Goal: Transaction & Acquisition: Purchase product/service

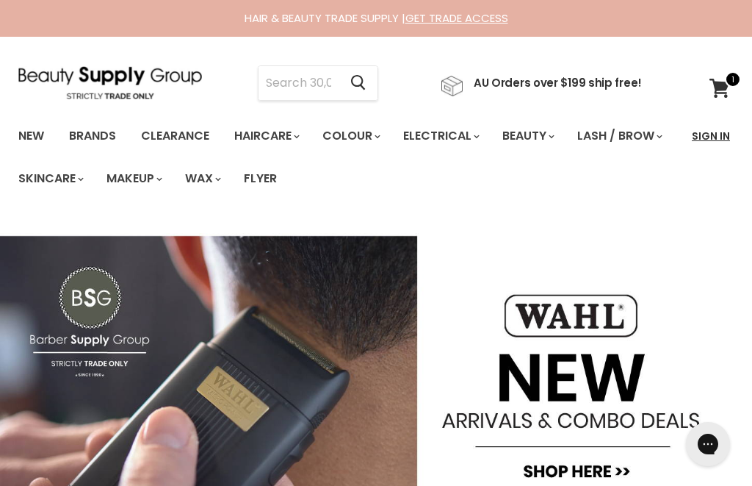
click at [708, 131] on link "Sign In" at bounding box center [711, 135] width 56 height 31
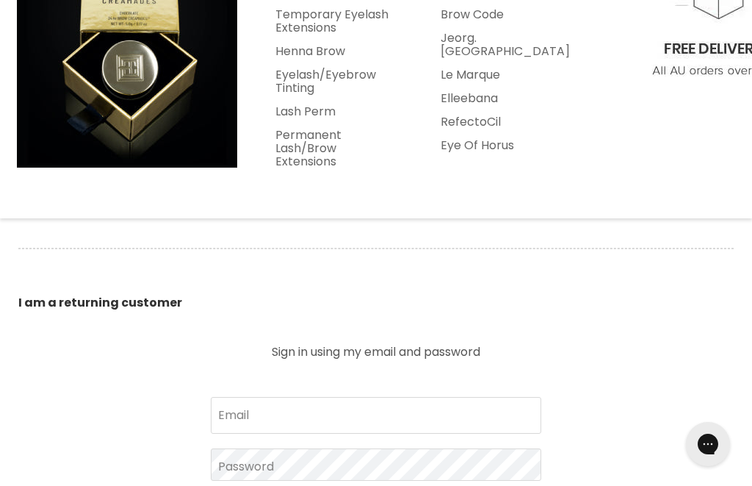
scroll to position [348, 0]
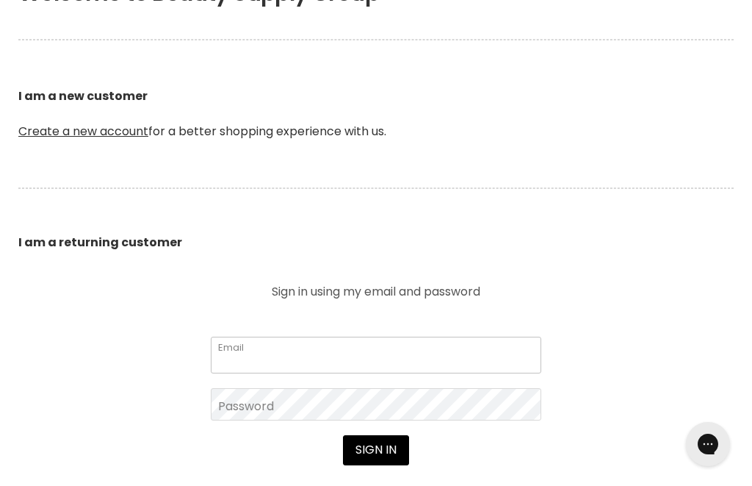
click at [383, 336] on input "Email" at bounding box center [376, 354] width 331 height 37
type input "info@foxandfinchhair.com.au"
click at [343, 435] on button "Sign in" at bounding box center [376, 449] width 66 height 29
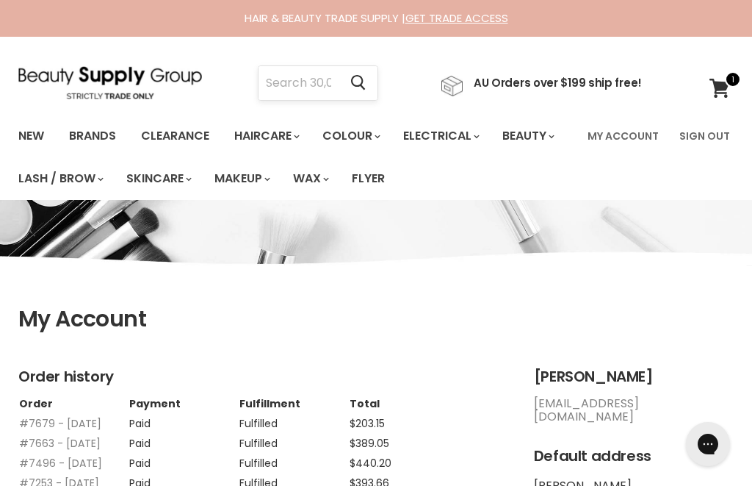
click at [287, 76] on input "Search" at bounding box center [299, 83] width 80 height 34
click at [719, 86] on icon at bounding box center [720, 88] width 20 height 19
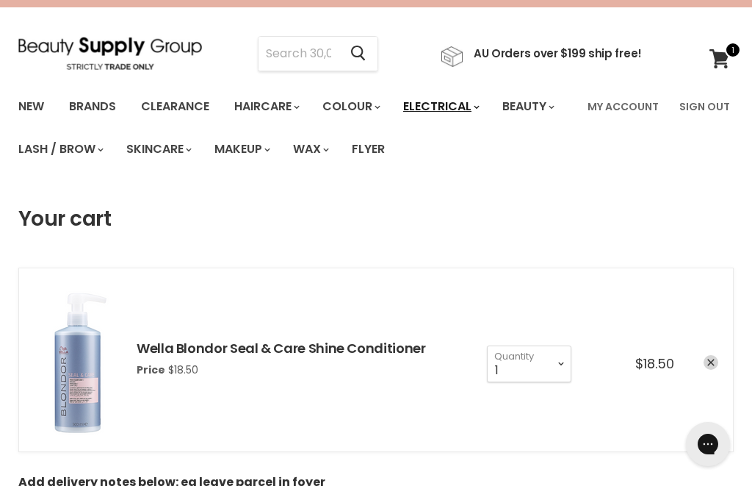
scroll to position [17, 0]
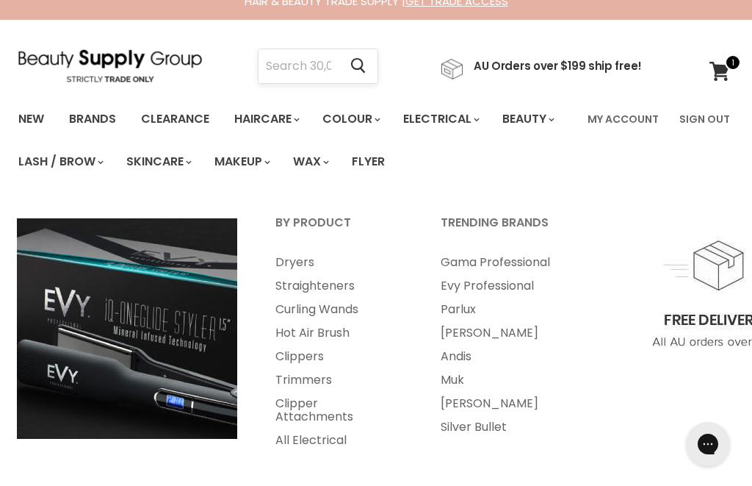
click at [339, 73] on input "Search" at bounding box center [299, 66] width 80 height 34
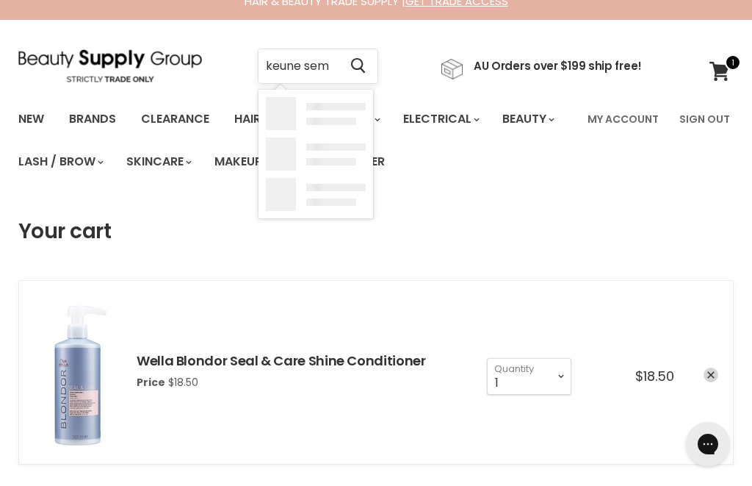
type input "keune semi"
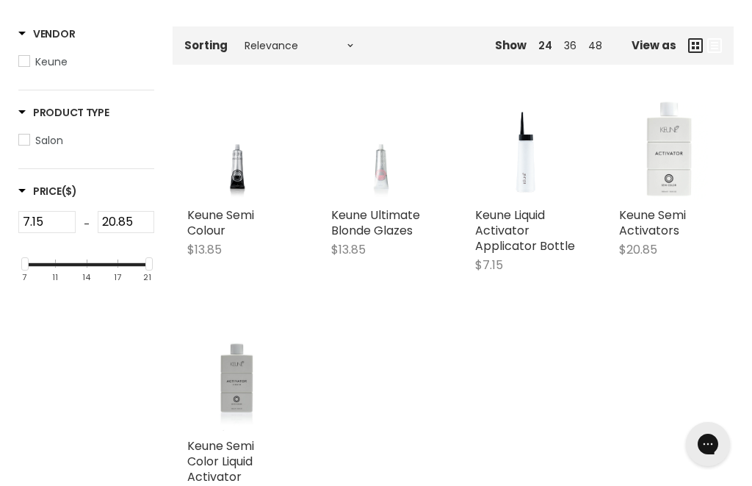
scroll to position [309, 0]
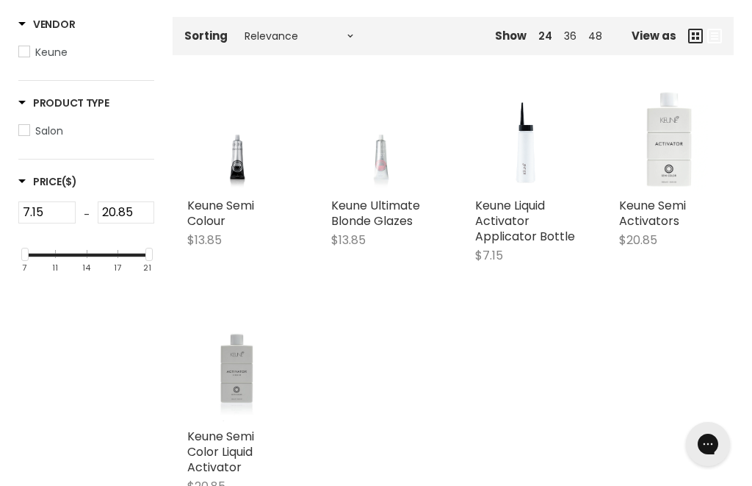
click at [215, 373] on img "Main content" at bounding box center [237, 371] width 73 height 100
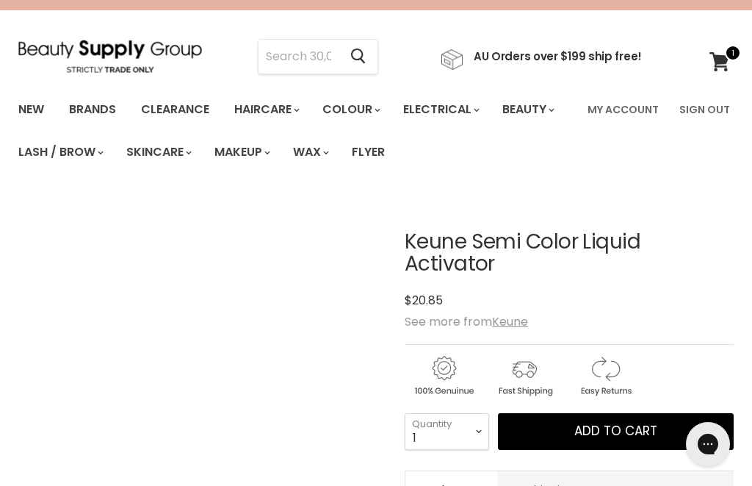
scroll to position [40, 0]
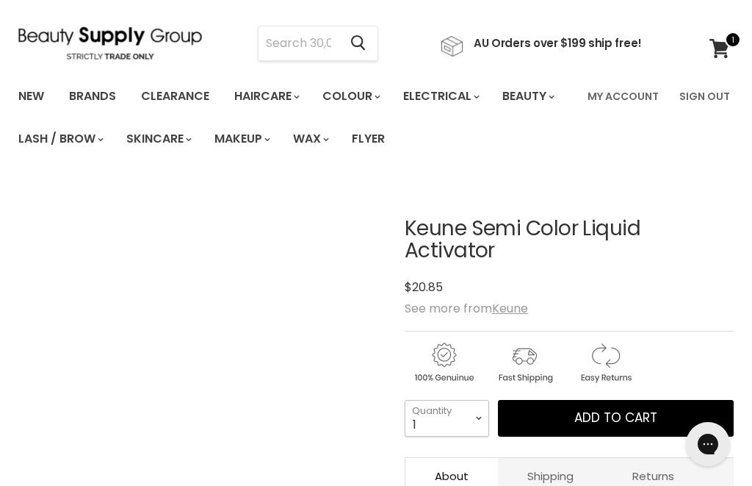
click at [461, 400] on select "1 2 3 4 5 6 7 8 9 10+" at bounding box center [447, 418] width 84 height 37
select select "2"
type input "2"
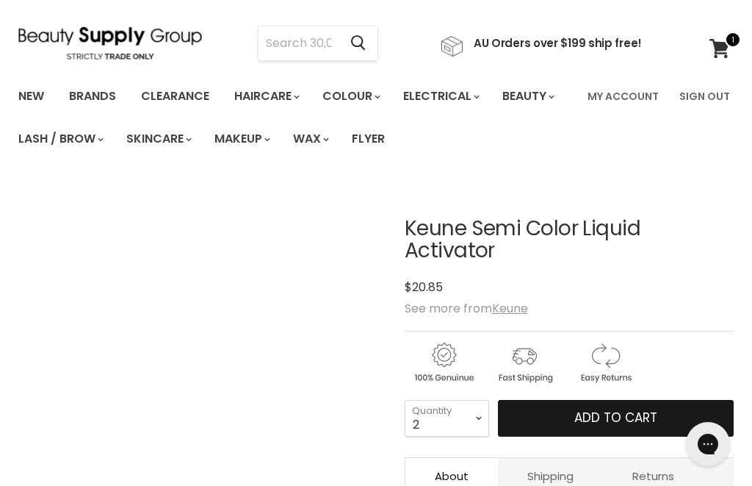
click at [557, 400] on button "Add to cart" at bounding box center [616, 418] width 236 height 37
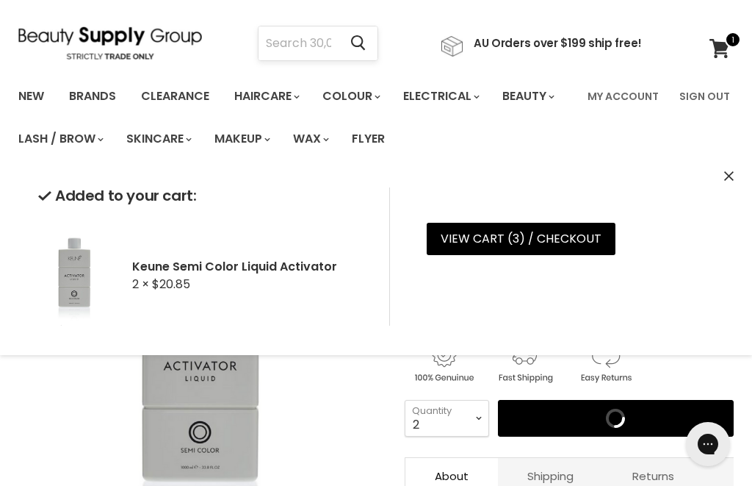
click at [298, 31] on input "Search" at bounding box center [299, 43] width 80 height 34
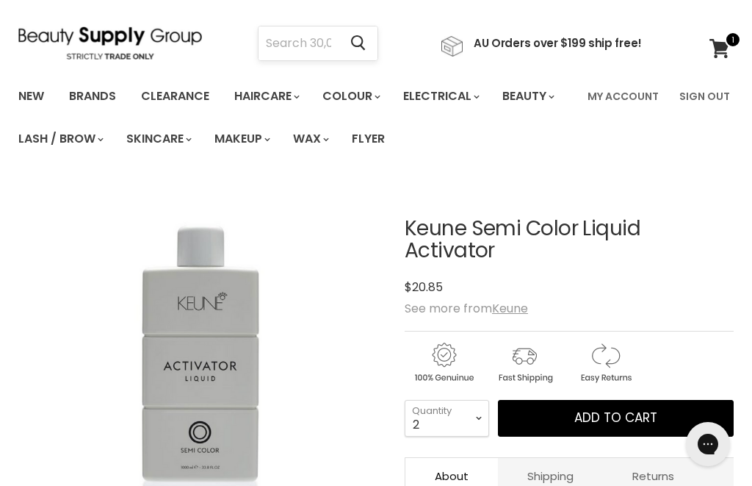
click at [298, 31] on input "Search" at bounding box center [299, 43] width 80 height 34
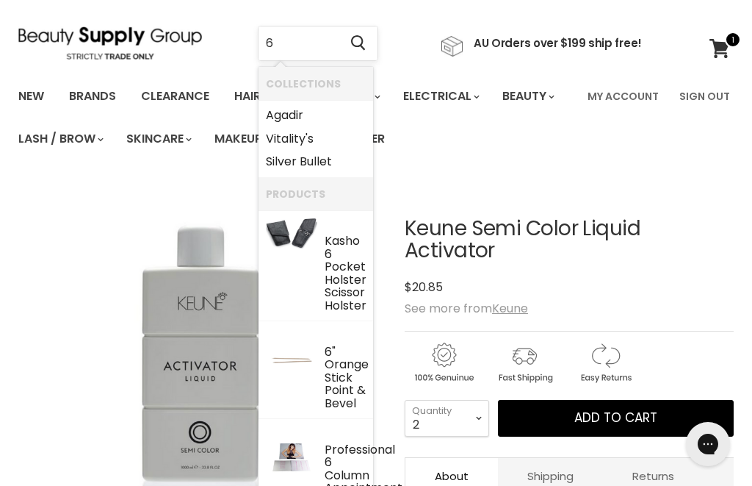
type input "6"
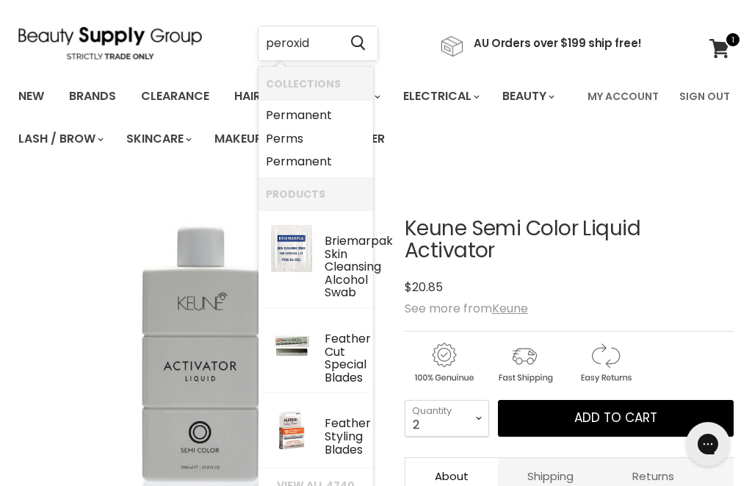
type input "peroxide"
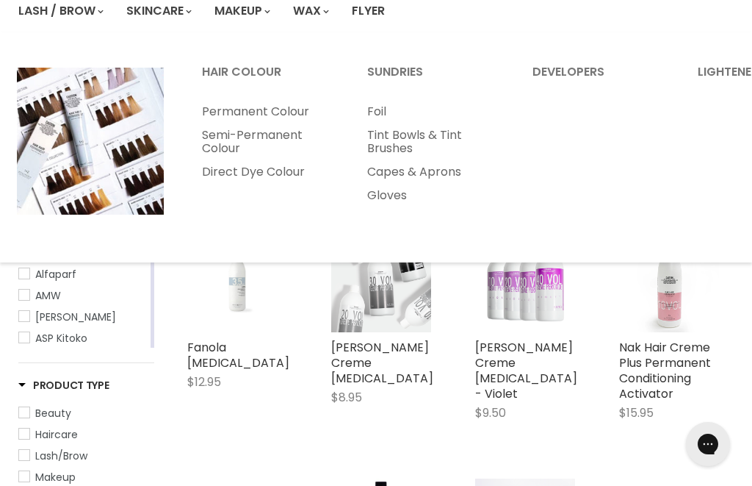
scroll to position [289, 0]
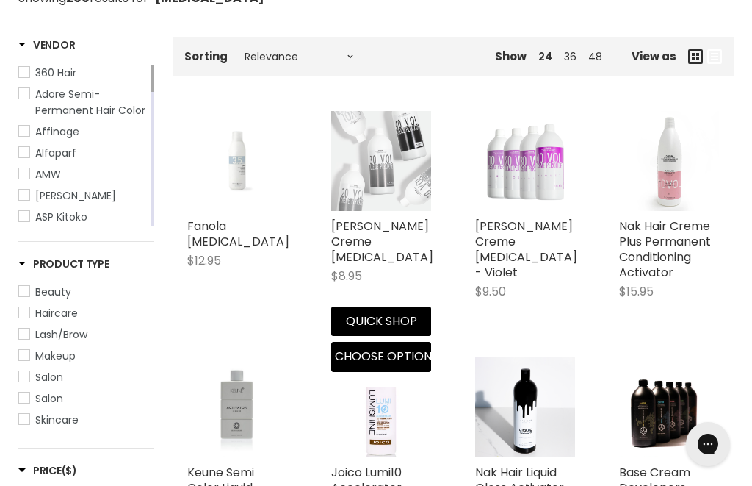
click at [383, 169] on img "Main content" at bounding box center [381, 161] width 100 height 100
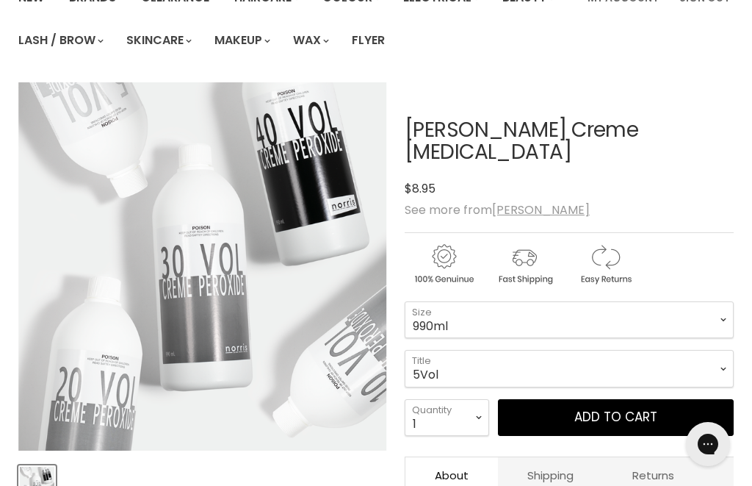
scroll to position [167, 0]
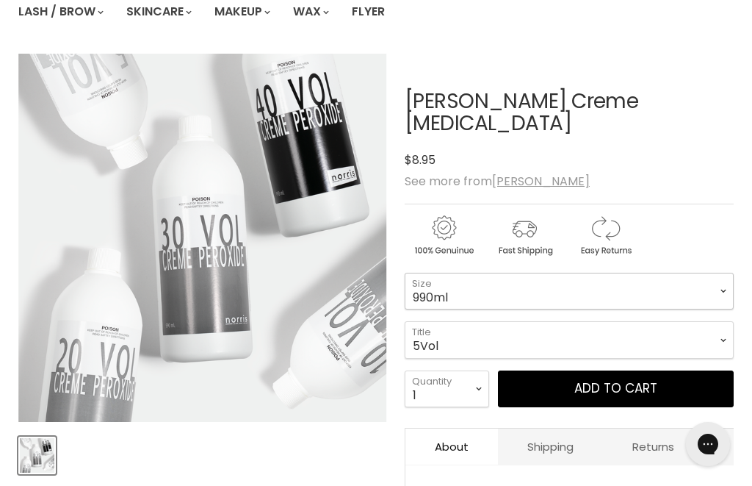
click at [476, 273] on select "990ml" at bounding box center [569, 291] width 329 height 37
click at [494, 321] on select "5Vol 10Vol 20Vol 30Vol 40Vol" at bounding box center [569, 339] width 329 height 37
select select "20Vol"
click at [443, 370] on select "1 2 3 4 5 6 7 8 9 10+" at bounding box center [447, 388] width 84 height 37
select select "2"
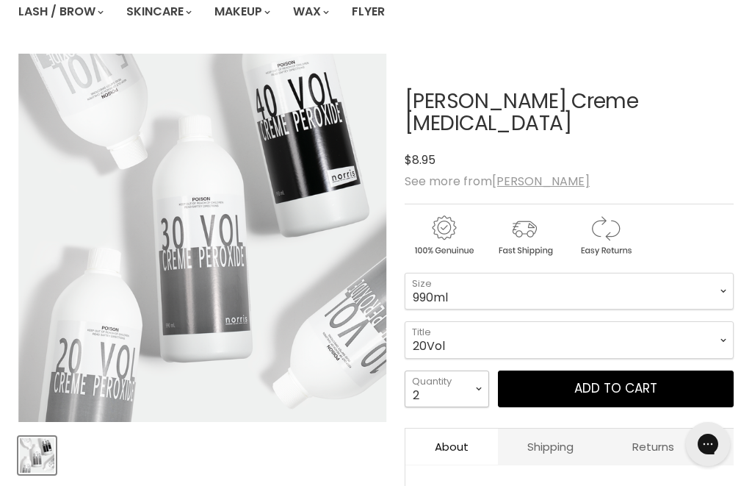
type input "2"
click at [454, 370] on select "1 2 3 4 5 6 7 8 9 10+" at bounding box center [447, 388] width 84 height 37
select select "3"
type input "3"
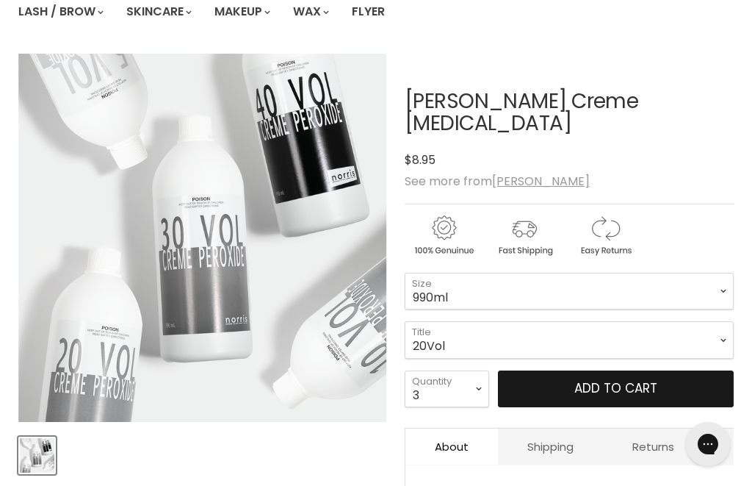
click at [556, 370] on button "Add to cart" at bounding box center [616, 388] width 236 height 37
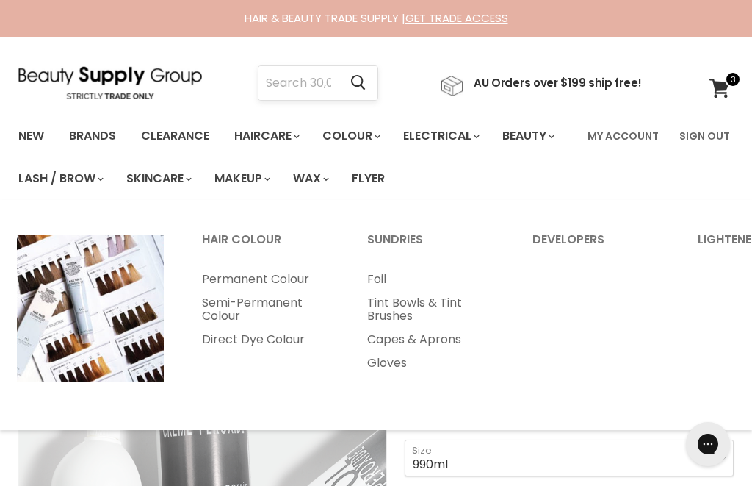
click at [310, 79] on input "Search" at bounding box center [299, 83] width 80 height 34
click at [294, 66] on input "Search" at bounding box center [299, 83] width 80 height 34
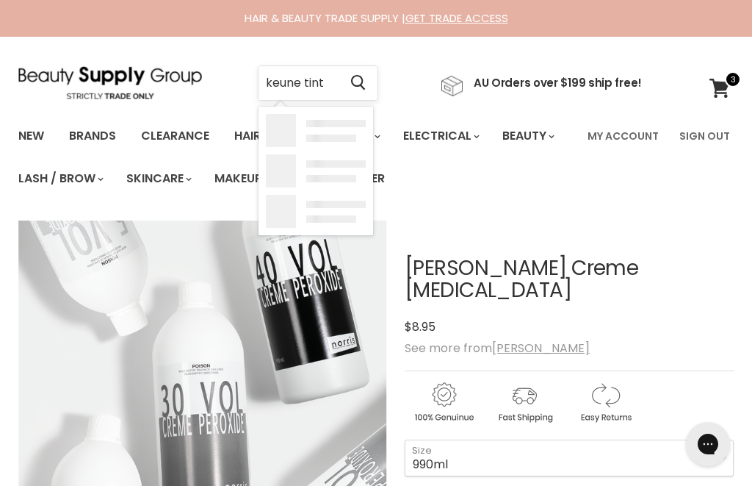
type input "keune tinta"
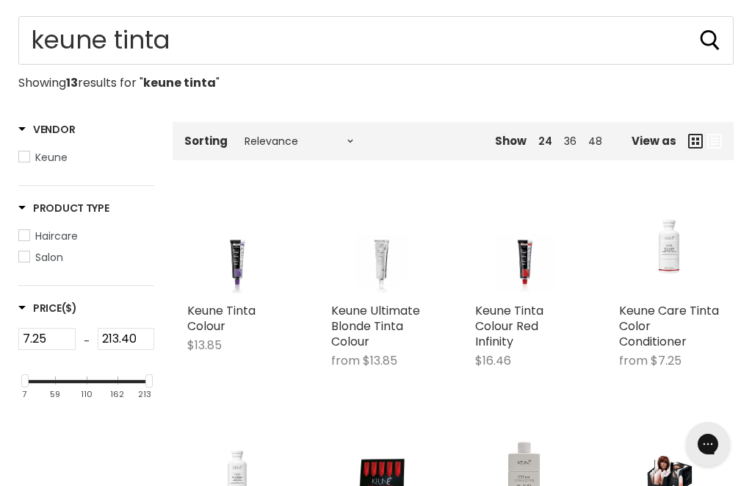
scroll to position [309, 0]
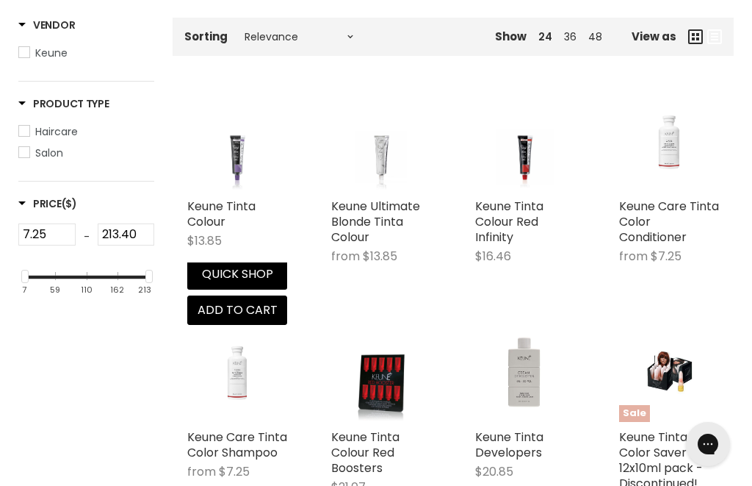
click at [254, 150] on img "Main content" at bounding box center [237, 141] width 75 height 100
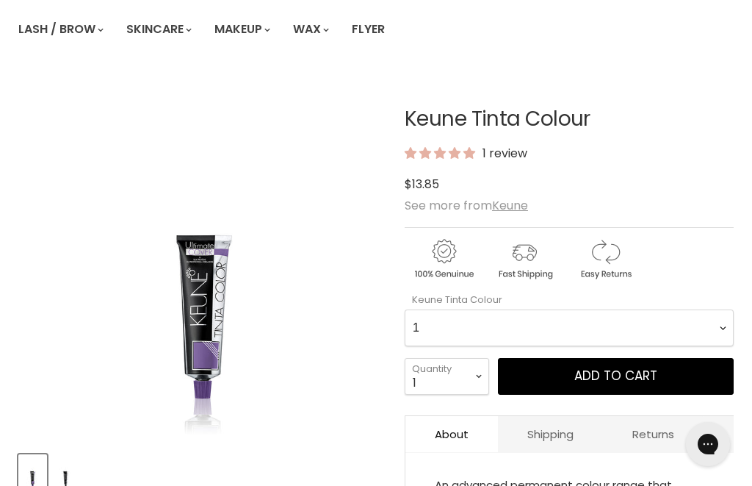
scroll to position [196, 0]
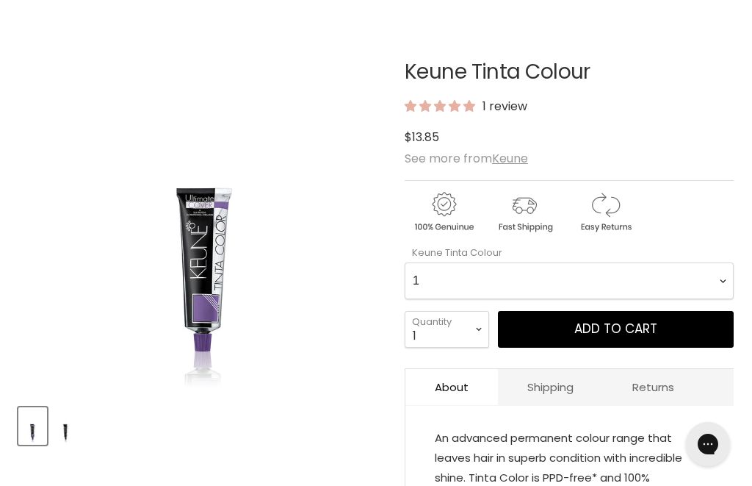
click at [456, 262] on Colour-0-0 "1 1.1 3 3.00 Ultimate Cover 3.76 4 4.00 Ultimate Cover 4.12 4.19 4.7 4.76RI 4.2…" at bounding box center [569, 280] width 329 height 37
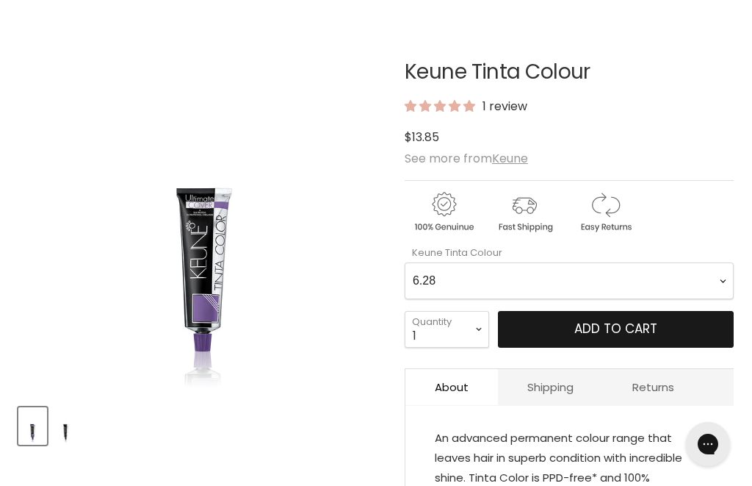
click at [505, 315] on button "Add to cart" at bounding box center [616, 329] width 236 height 37
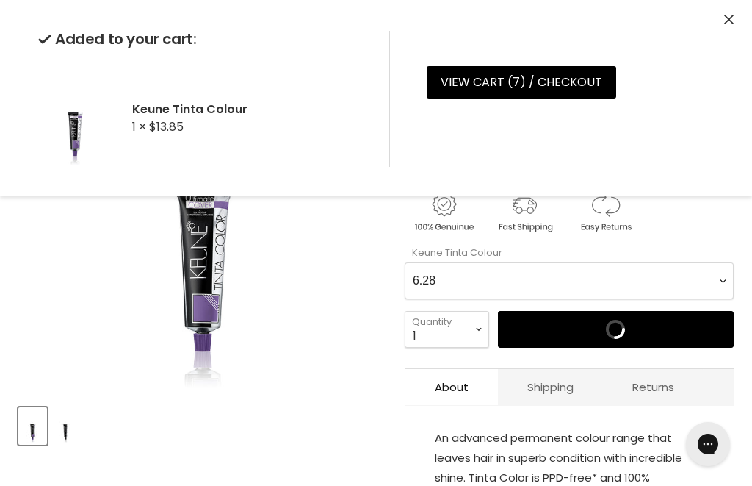
click at [461, 276] on Colour-0-0 "1 1.1 3 3.00 Ultimate Cover 3.76 4 4.00 Ultimate Cover 4.12 4.19 4.7 4.76RI 4.2…" at bounding box center [569, 280] width 329 height 37
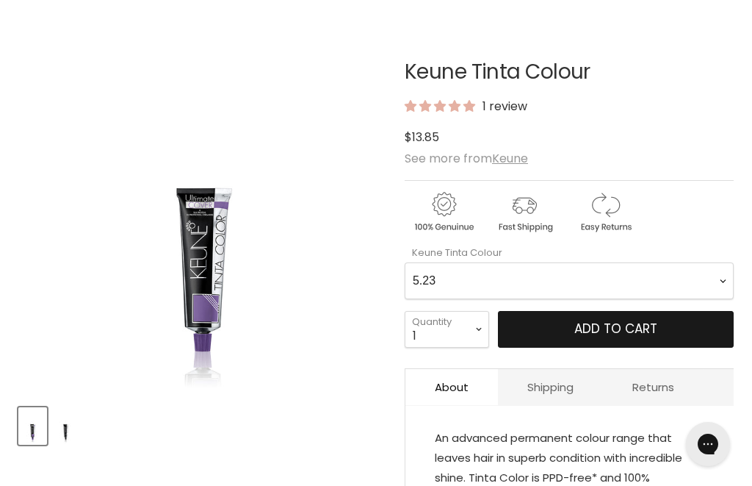
click at [551, 311] on button "Add to cart" at bounding box center [616, 329] width 236 height 37
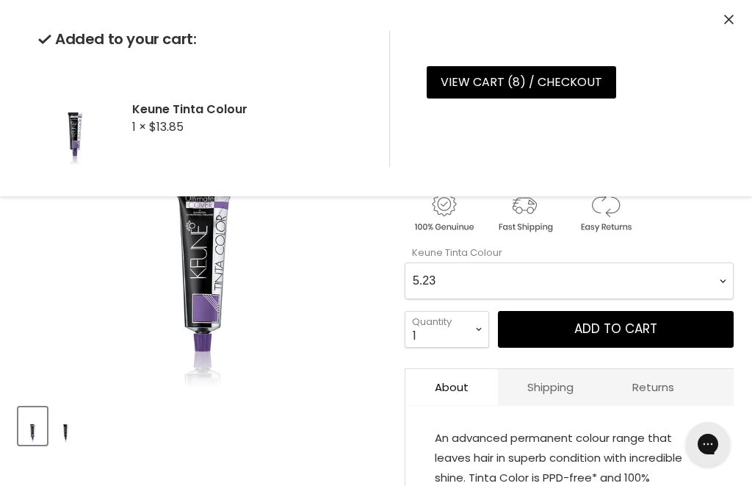
click at [547, 266] on Colour-0-0 "1 1.1 3 3.00 Ultimate Cover 3.76 4 4.00 Ultimate Cover 4.12 4.19 4.7 4.76RI 4.2…" at bounding box center [569, 280] width 329 height 37
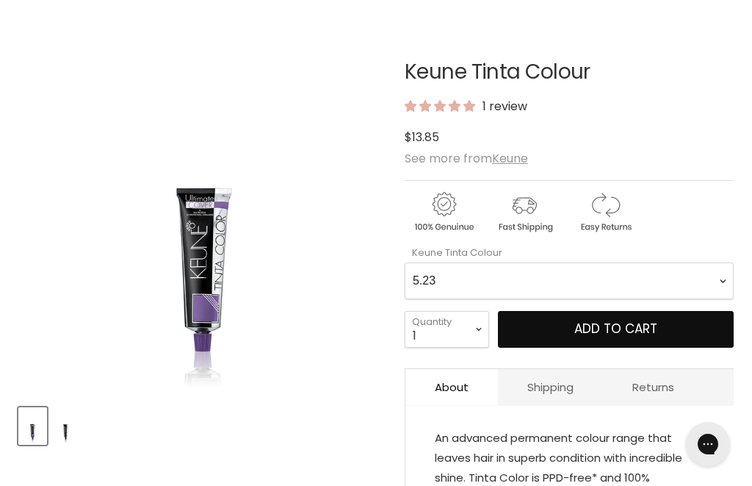
select Colour-0-0 "6"
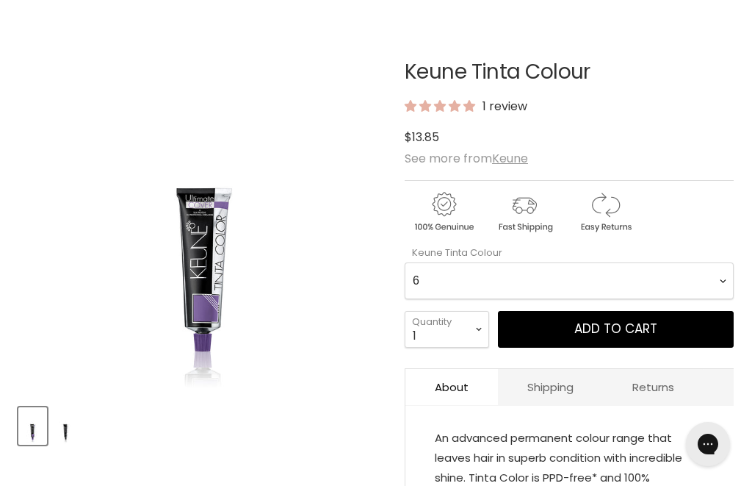
click at [608, 328] on div "Keune Tinta Colour 1 review $13.85 See more from Keune Keune Tinta Colour 1 1.1…" at bounding box center [569, 333] width 329 height 619
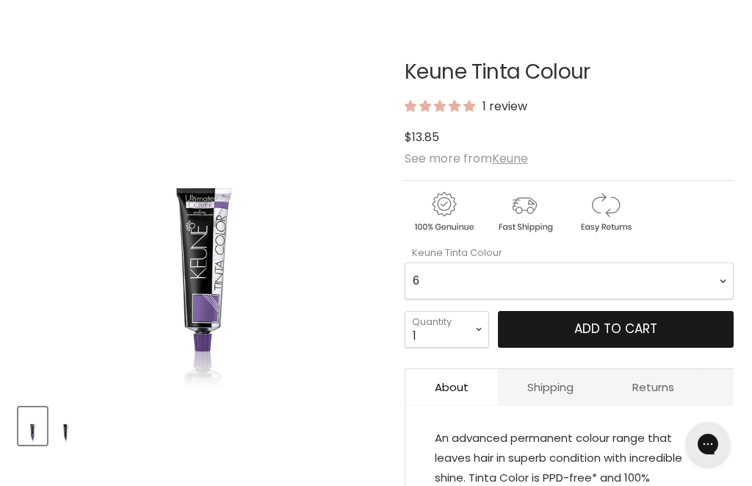
click at [601, 317] on button "Add to cart" at bounding box center [616, 329] width 236 height 37
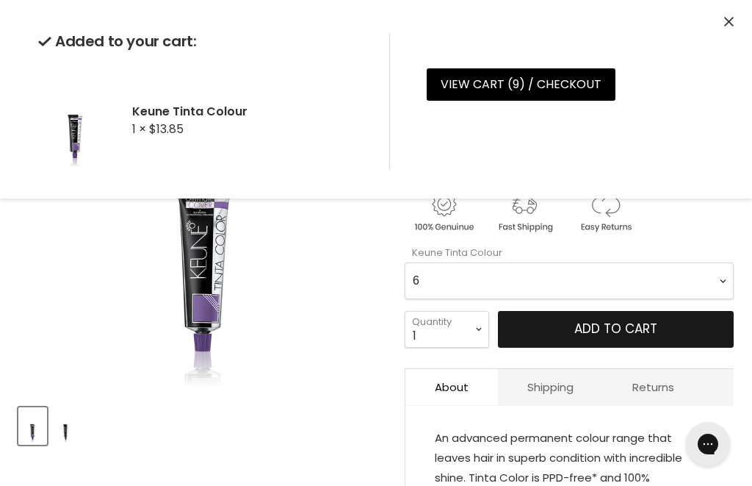
scroll to position [0, 0]
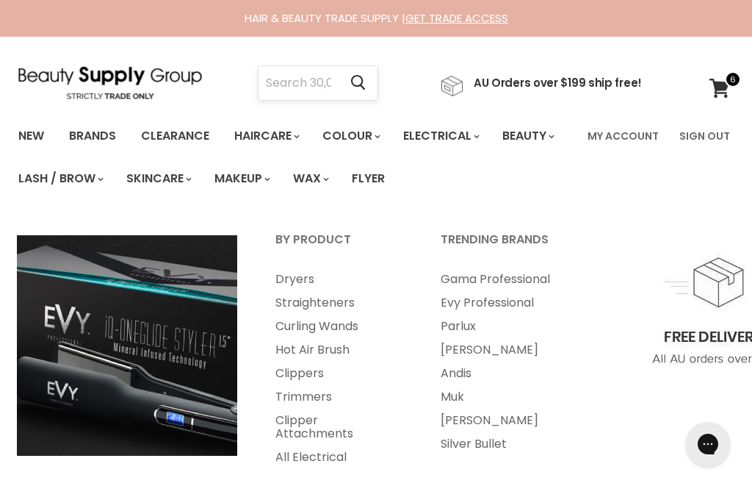
click at [339, 93] on input "Search" at bounding box center [299, 83] width 80 height 34
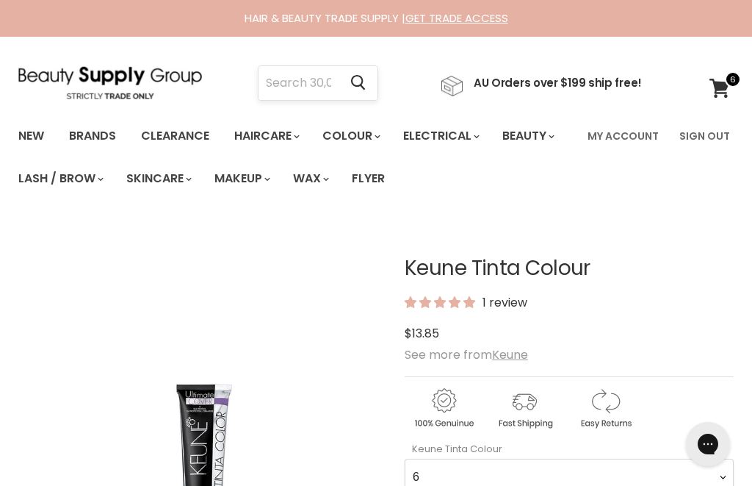
click at [300, 76] on input "Search" at bounding box center [299, 83] width 80 height 34
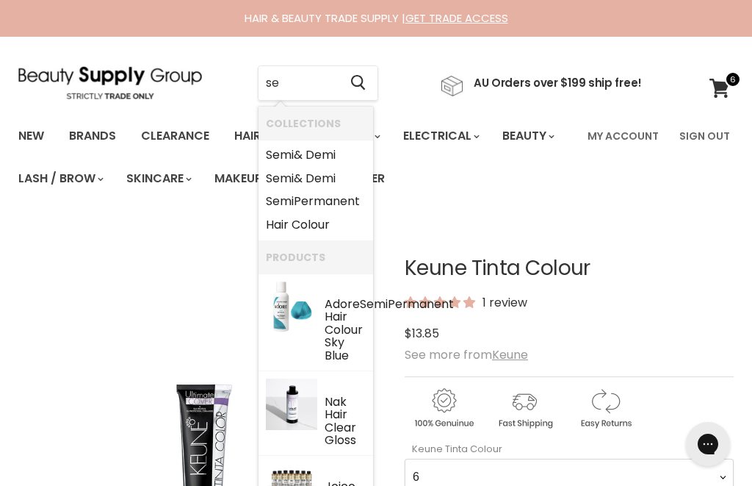
type input "s"
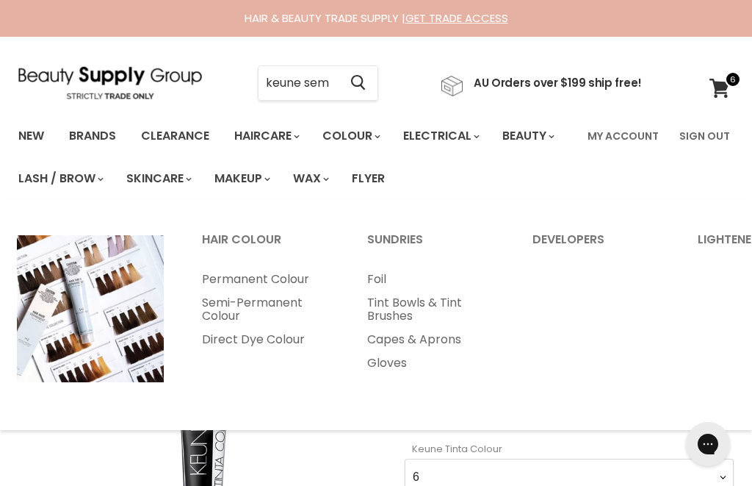
type input "keune semi"
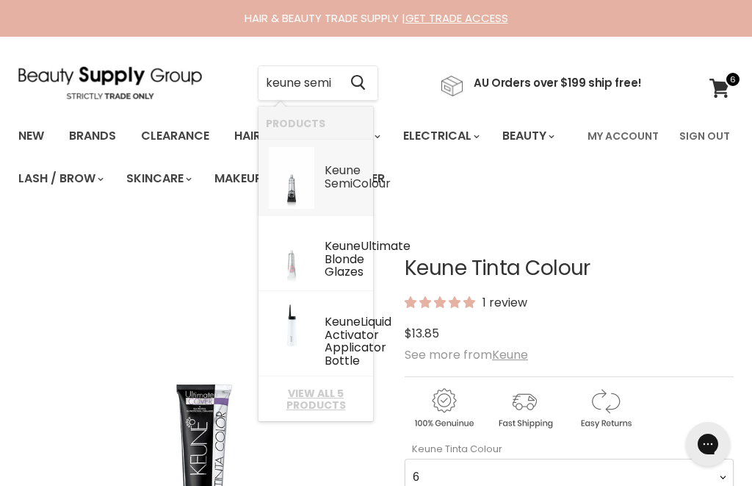
click at [358, 192] on div "Keune Semi Colour" at bounding box center [345, 178] width 41 height 28
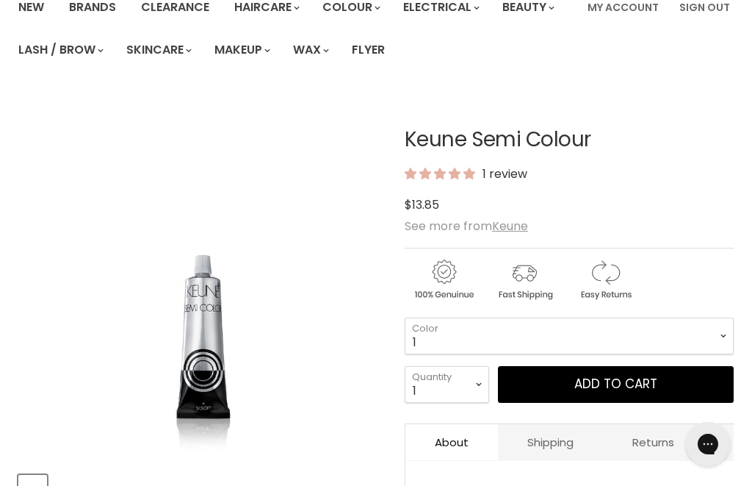
scroll to position [166, 0]
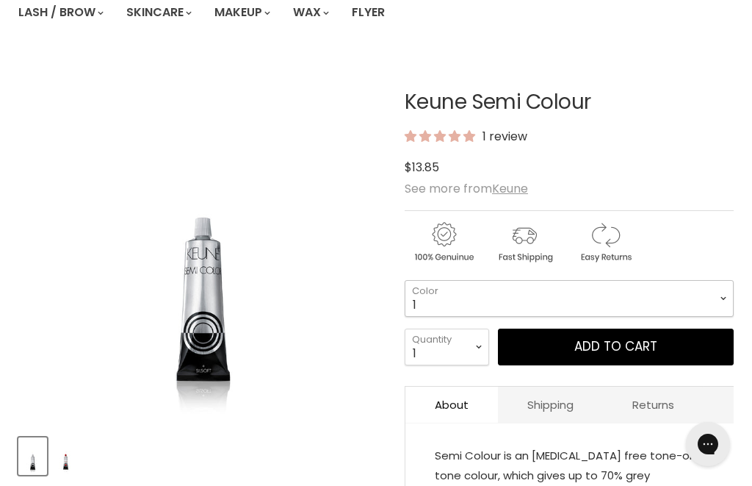
click at [543, 280] on select "1 3 3.1 4 4.7 4.37 4.53 4.6 4.76ri 5 5.11 5.23 5.35 5.4 5.81" at bounding box center [569, 298] width 329 height 37
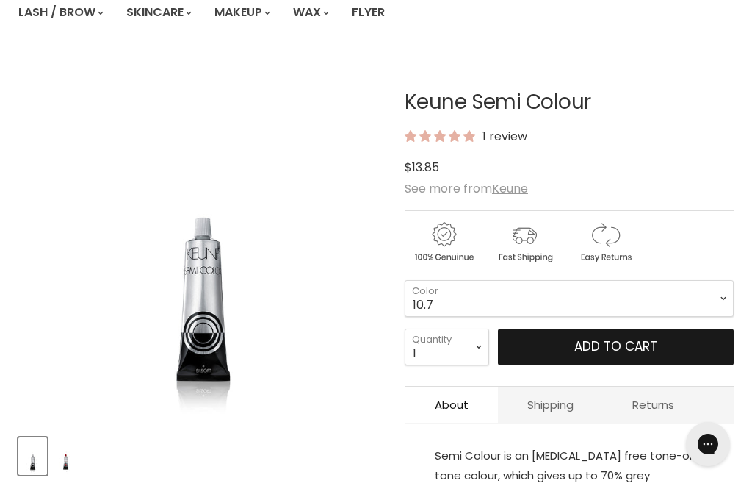
click at [538, 328] on button "Add to cart" at bounding box center [616, 346] width 236 height 37
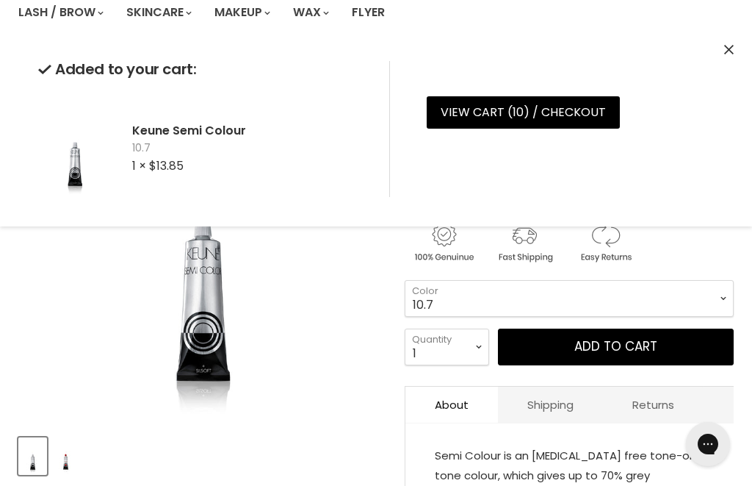
click at [536, 280] on select "1 3 3.1 4 4.7 4.37 4.53 4.6 4.76ri 5 5.11 5.23 5.35 5.4 5.81" at bounding box center [569, 298] width 329 height 37
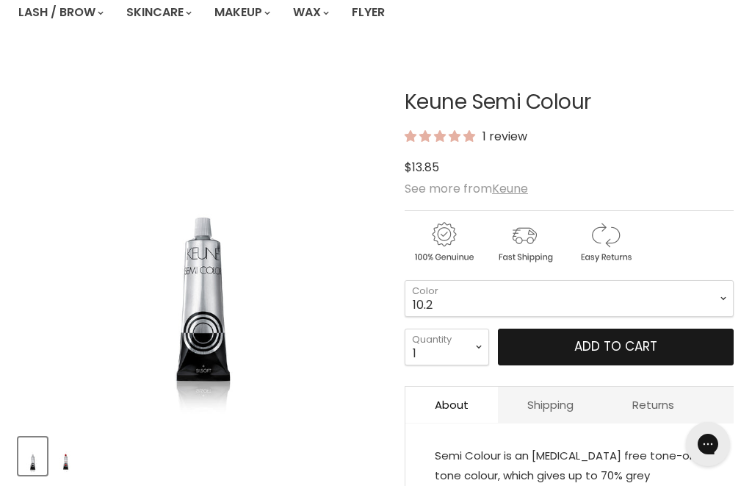
click at [584, 334] on button "Add to cart" at bounding box center [616, 346] width 236 height 37
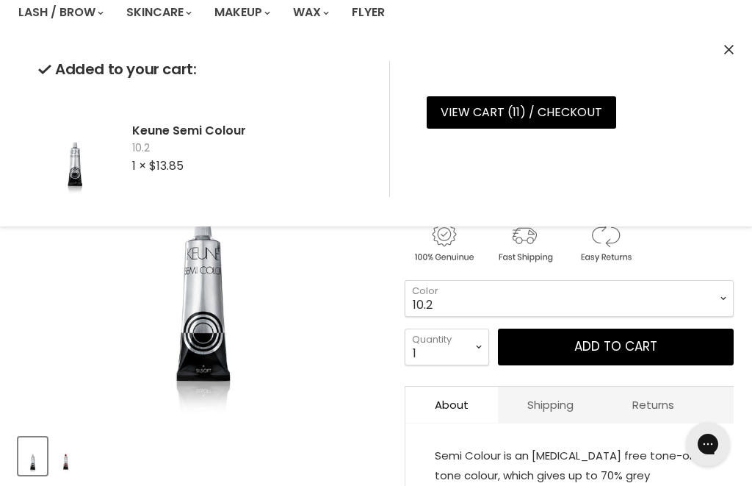
click at [586, 286] on select "1 3 3.1 4 4.7 4.37 4.53 4.6 4.76ri 5 5.11 5.23 5.35 5.4 5.81" at bounding box center [569, 298] width 329 height 37
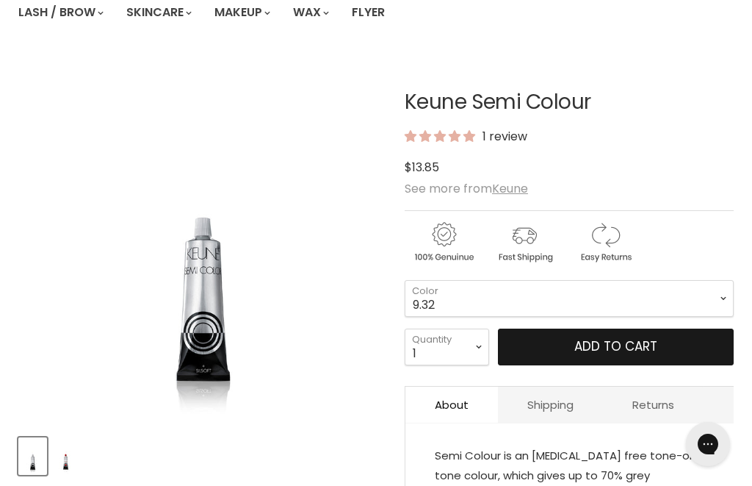
click at [572, 328] on button "Add to cart" at bounding box center [616, 346] width 236 height 37
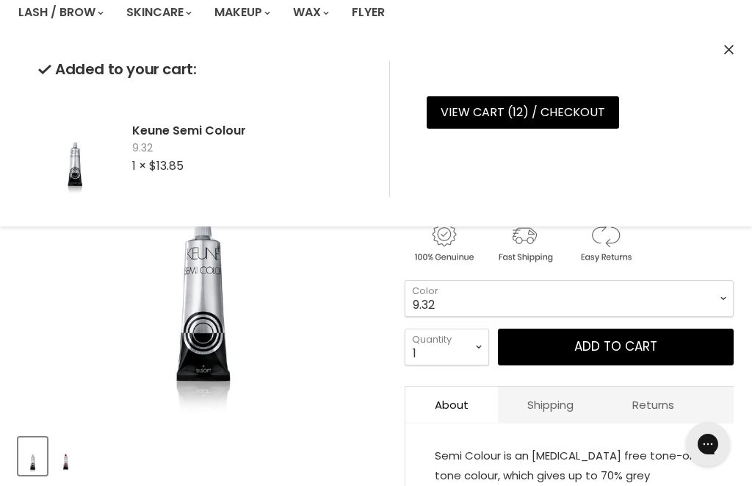
click at [552, 286] on select "1 3 3.1 4 4.7 4.37 4.53 4.6 4.76ri 5 5.11 5.23 5.35 5.4 5.81" at bounding box center [569, 298] width 329 height 37
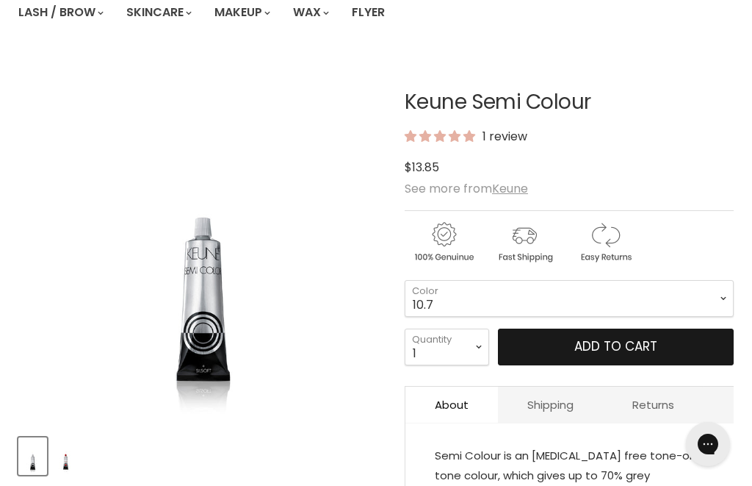
click at [605, 331] on button "Add to cart" at bounding box center [616, 346] width 236 height 37
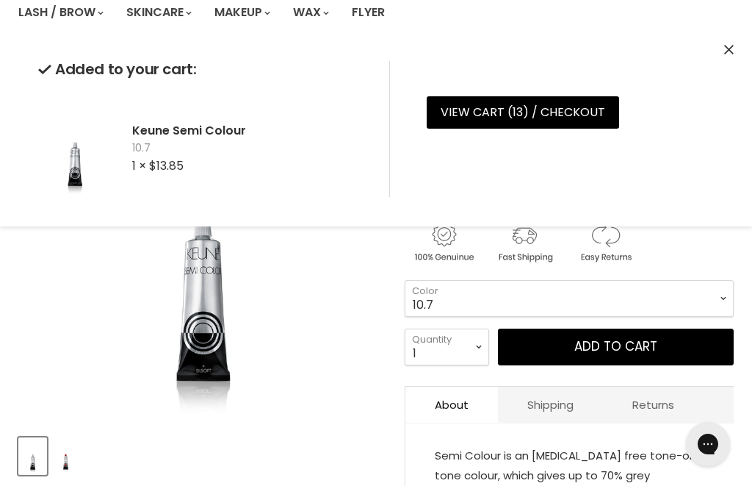
click at [442, 298] on form "1 - 3 - 3.1 - 4 - 4.7 - 4.37 - 4.53 - 4.6 - 4.76ri - 5 - 5.11 - 5.23 - 5.35 - 5…" at bounding box center [569, 323] width 329 height 86
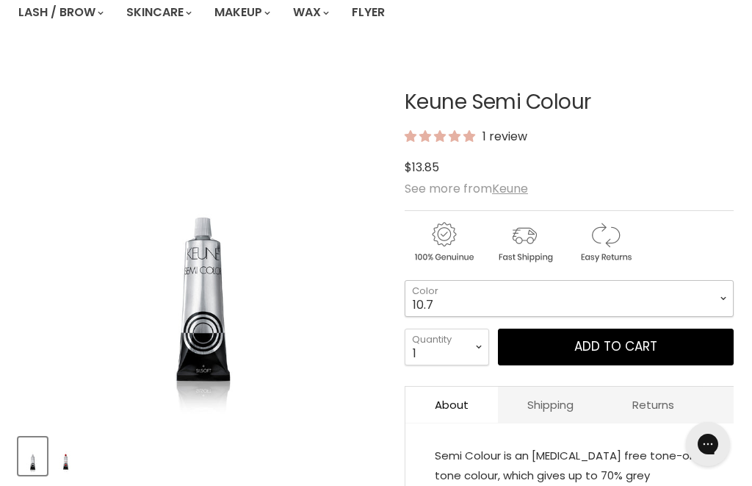
click at [444, 292] on select "1 3 3.1 4 4.7 4.37 4.53 4.6 4.76ri 5 5.11 5.23 5.35 5.4 5.81" at bounding box center [569, 298] width 329 height 37
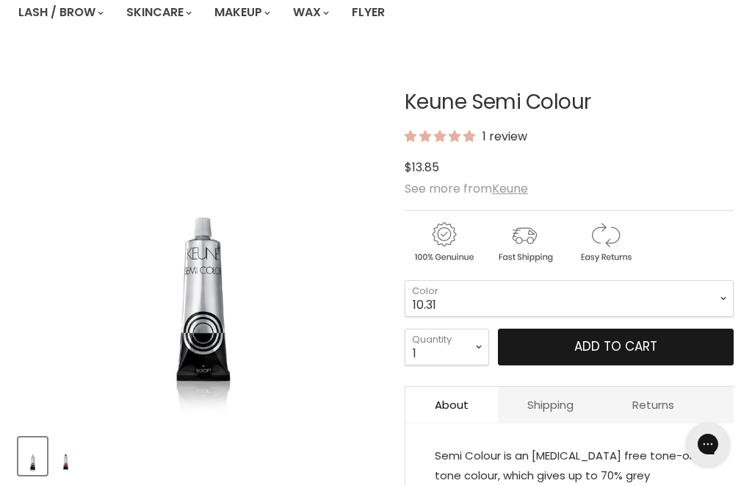
click at [549, 328] on button "Add to cart" at bounding box center [616, 346] width 236 height 37
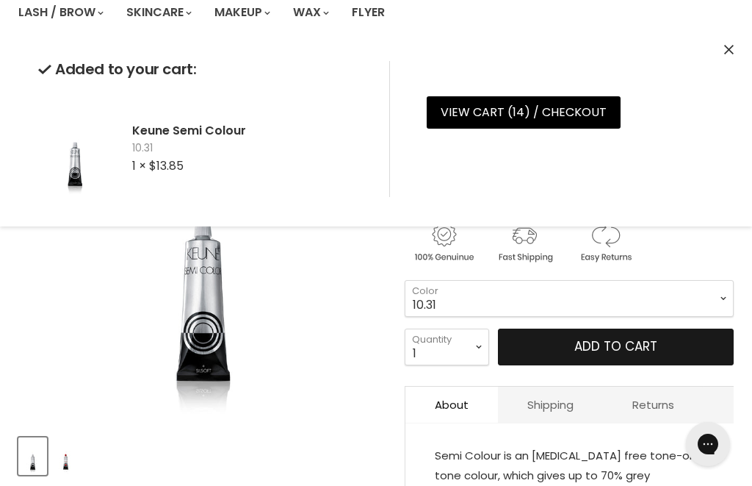
click at [549, 328] on button "Add to cart" at bounding box center [616, 346] width 236 height 37
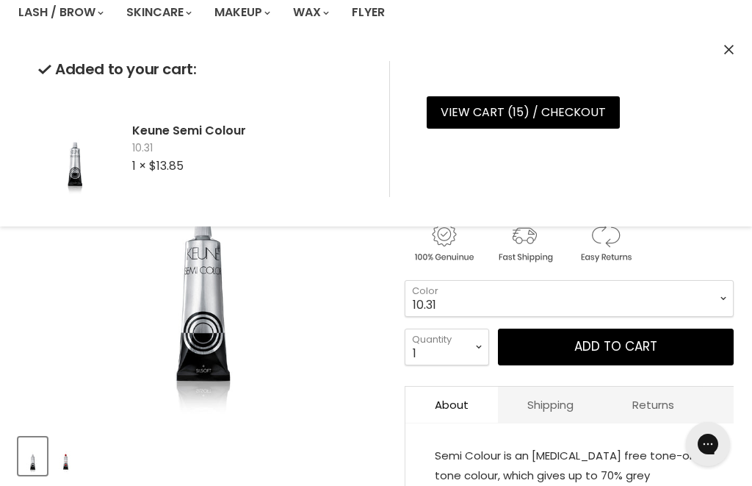
click at [541, 280] on select "1 3 3.1 4 4.7 4.37 4.53 4.6 4.76ri 5 5.11 5.23 5.35 5.4 5.81" at bounding box center [569, 298] width 329 height 37
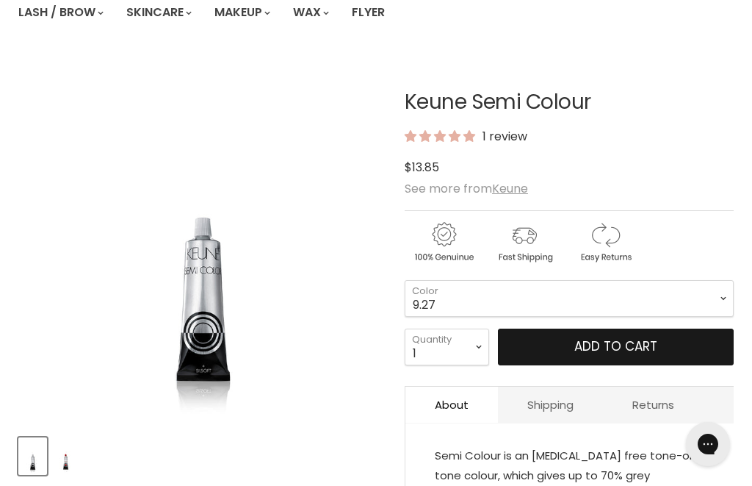
click at [529, 328] on button "Add to cart" at bounding box center [616, 346] width 236 height 37
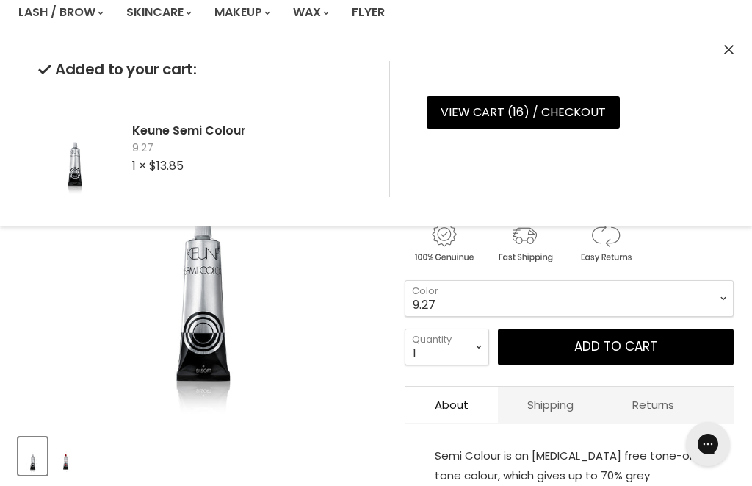
click at [503, 280] on select "1 3 3.1 4 4.7 4.37 4.53 4.6 4.76ri 5 5.11 5.23 5.35 5.4 5.81" at bounding box center [569, 298] width 329 height 37
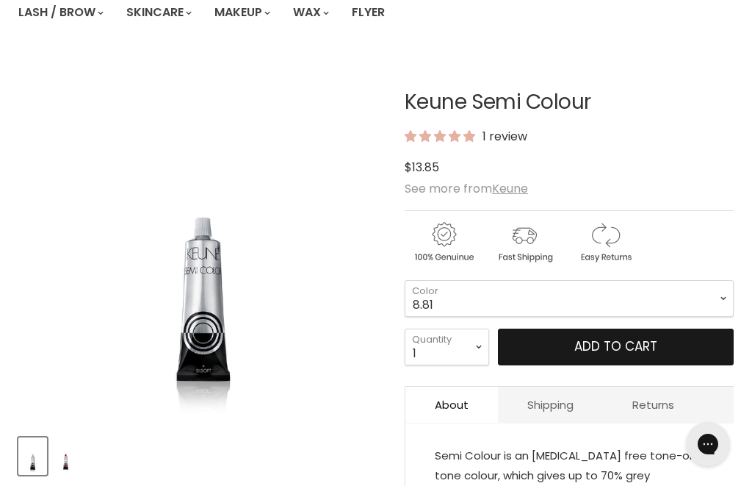
click at [570, 328] on button "Add to cart" at bounding box center [616, 346] width 236 height 37
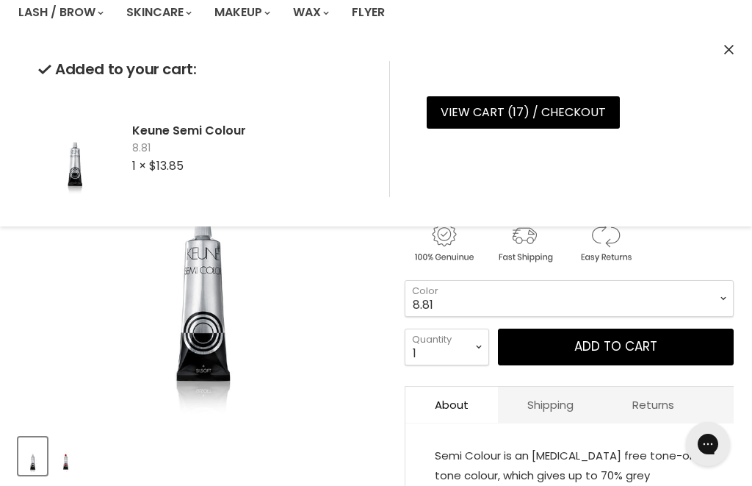
click at [551, 280] on select "1 3 3.1 4 4.7 4.37 4.53 4.6 4.76ri 5 5.11 5.23 5.35 5.4 5.81" at bounding box center [569, 298] width 329 height 37
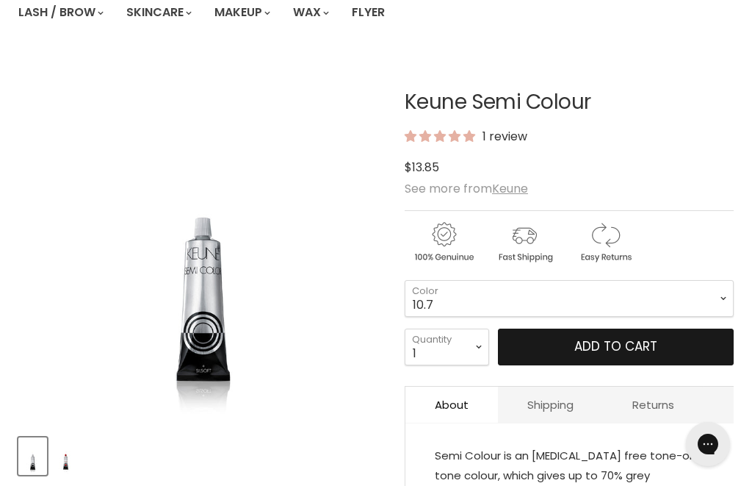
click at [540, 328] on button "Add to cart" at bounding box center [616, 346] width 236 height 37
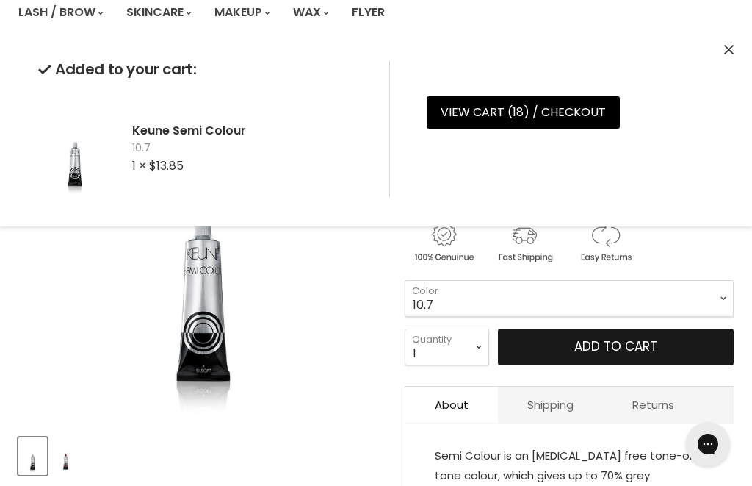
click at [533, 328] on button "Add to cart" at bounding box center [616, 346] width 236 height 37
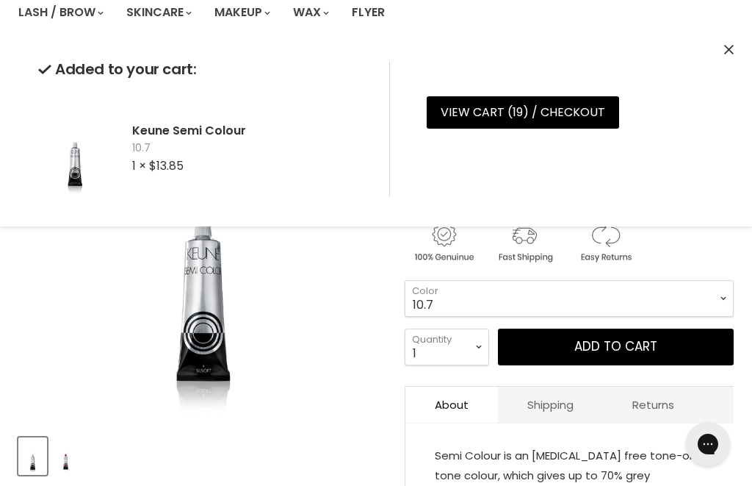
click at [522, 291] on select "1 3 3.1 4 4.7 4.37 4.53 4.6 4.76ri 5 5.11 5.23 5.35 5.4 5.81" at bounding box center [569, 298] width 329 height 37
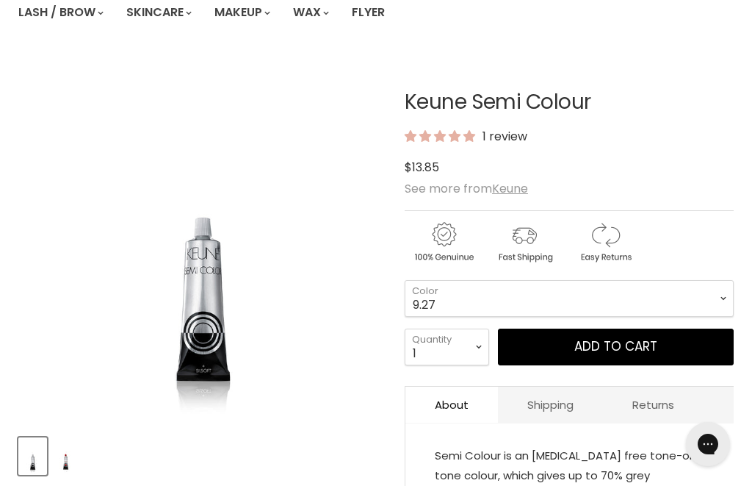
select select "9.27"
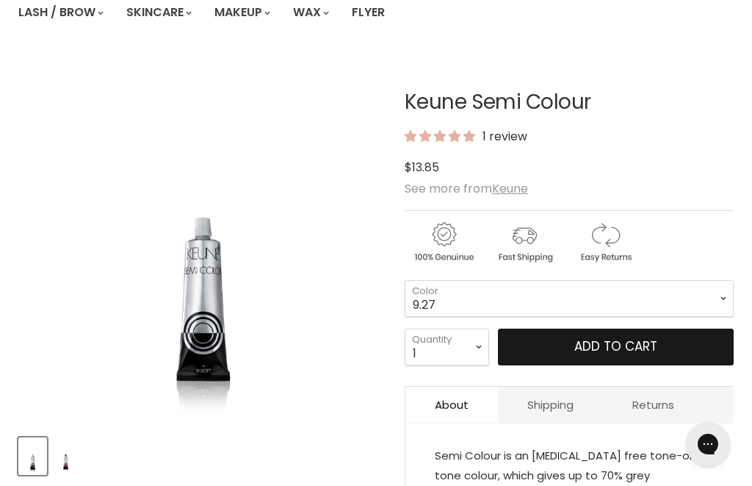
click at [552, 328] on button "Add to cart" at bounding box center [616, 346] width 236 height 37
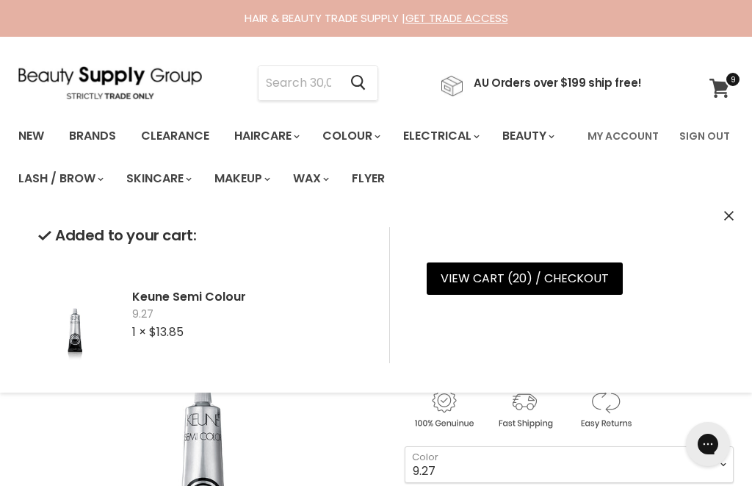
click at [718, 85] on icon at bounding box center [720, 88] width 20 height 19
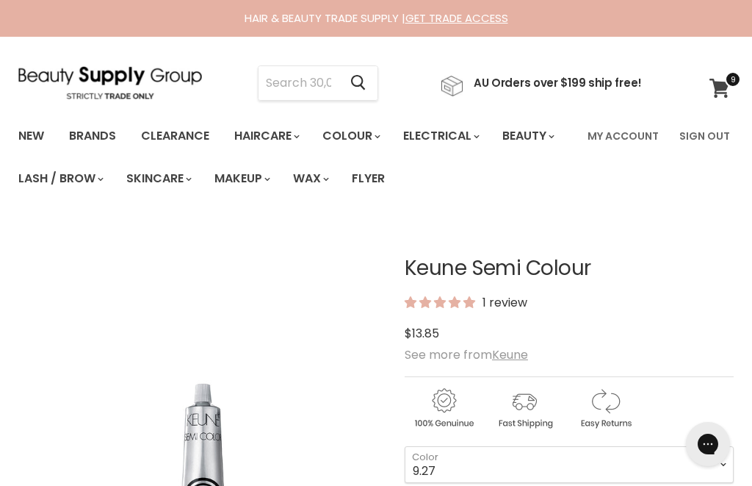
scroll to position [18, 0]
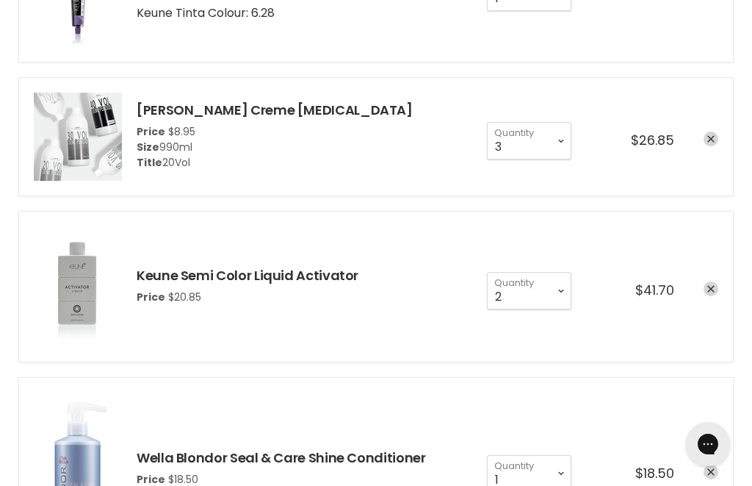
scroll to position [1704, 0]
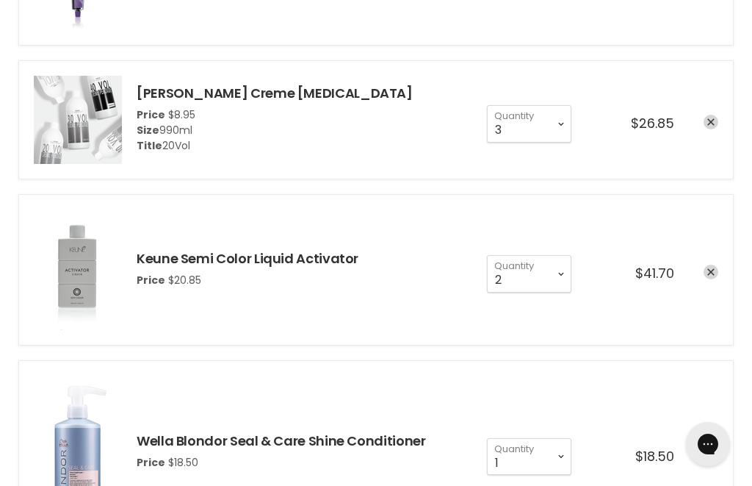
click at [714, 451] on icon "remove Wella Blondor Seal & Care Shine Conditioner" at bounding box center [710, 454] width 7 height 7
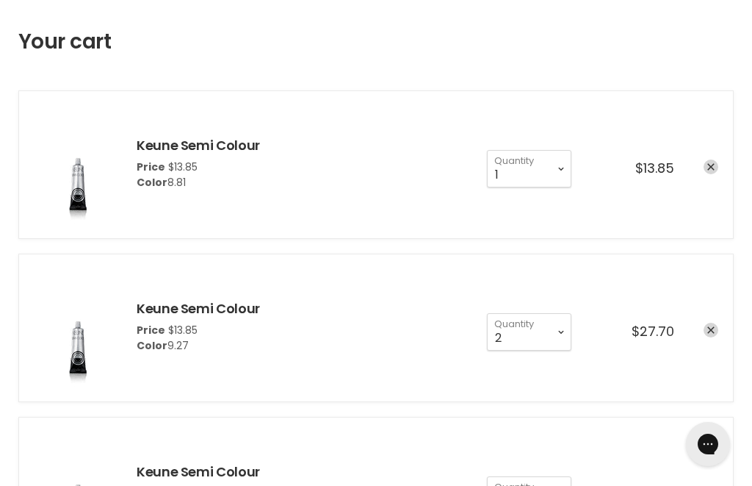
scroll to position [201, 0]
